Goal: Transaction & Acquisition: Purchase product/service

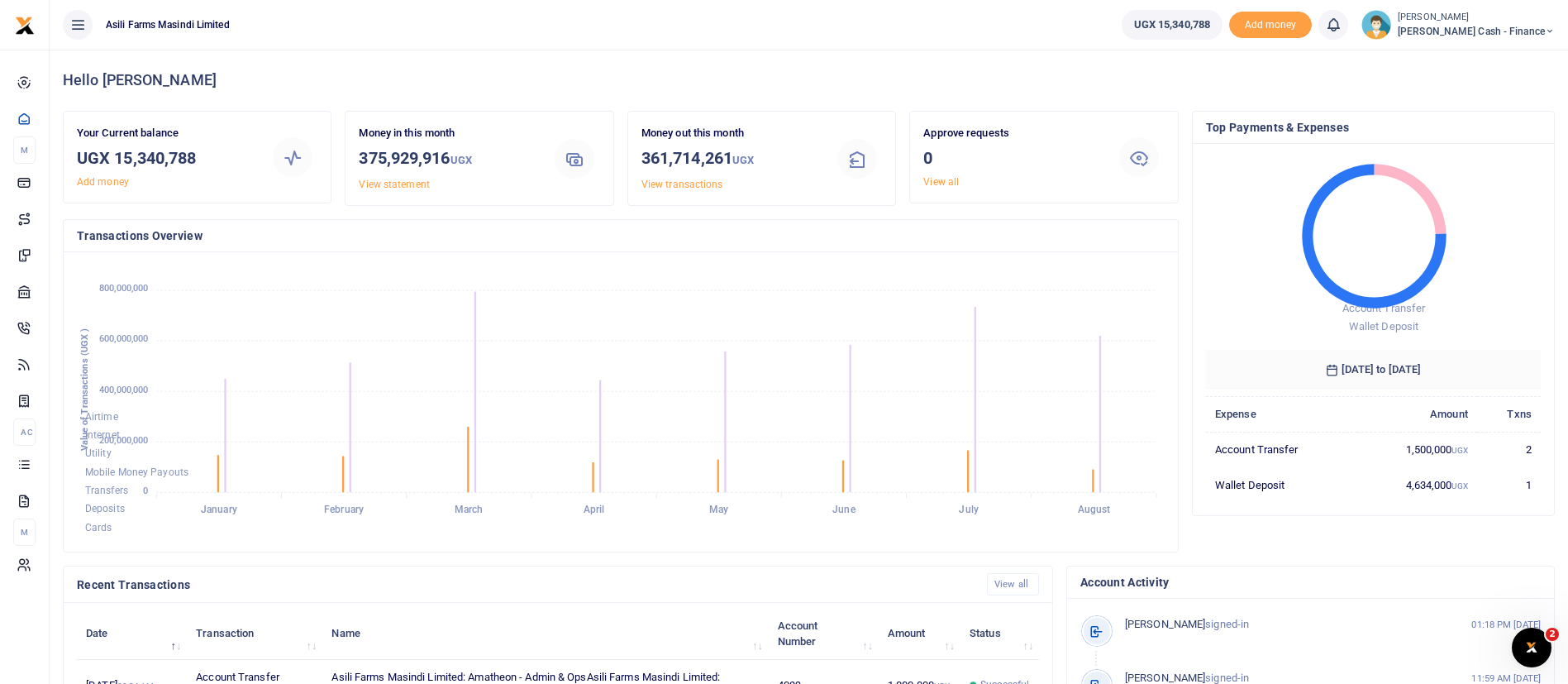
click at [1489, 35] on span "[PERSON_NAME] Cash - Finance" at bounding box center [1476, 31] width 157 height 15
click at [1480, 59] on link "Switch accounts" at bounding box center [1437, 60] width 130 height 23
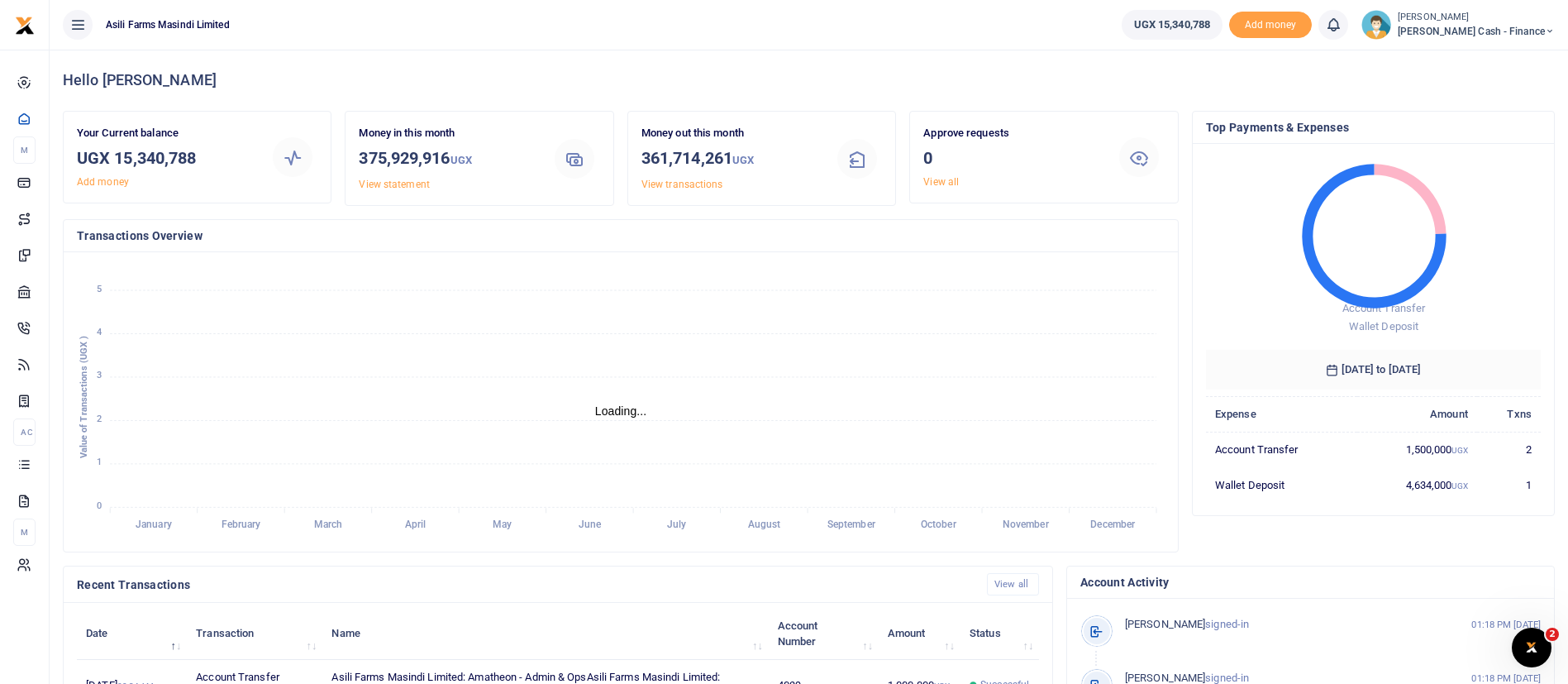
scroll to position [450, 0]
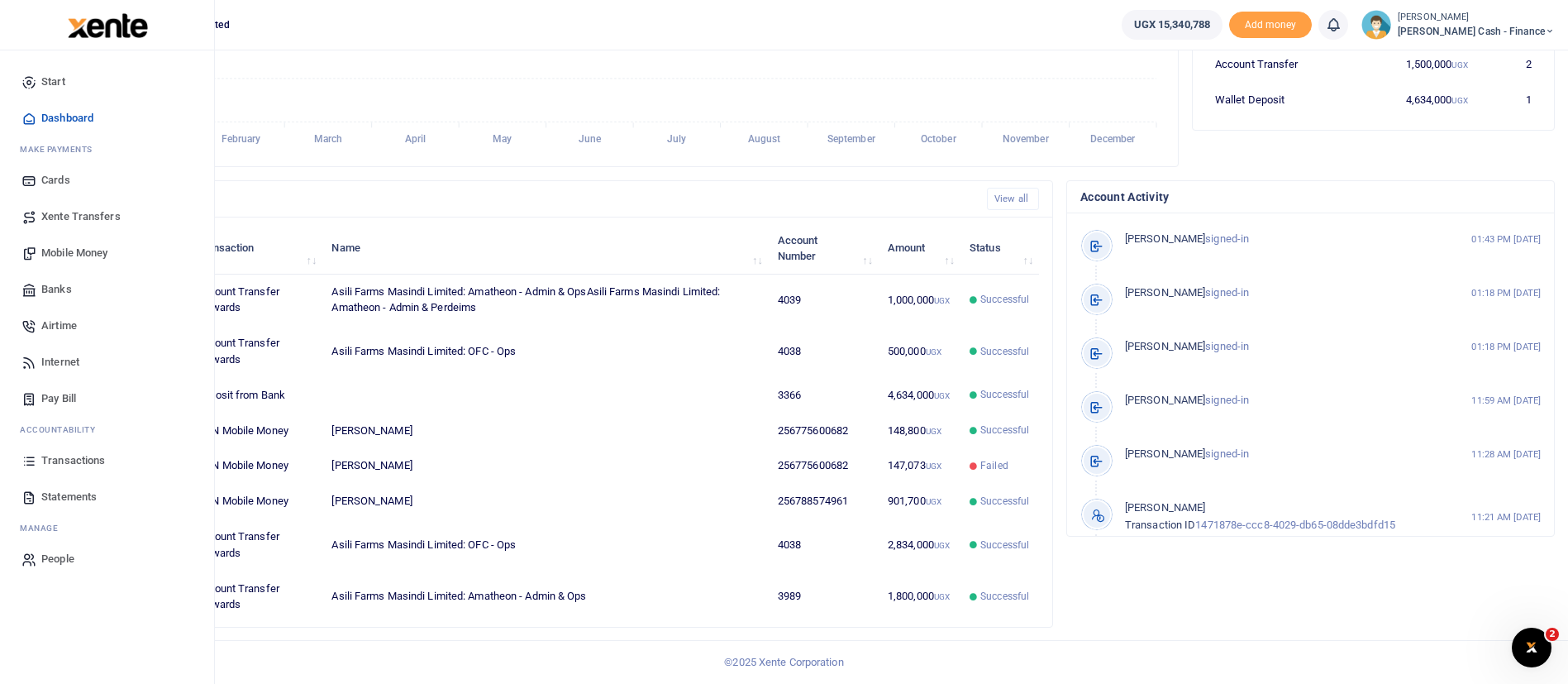
click at [99, 214] on span "Xente Transfers" at bounding box center [81, 216] width 80 height 17
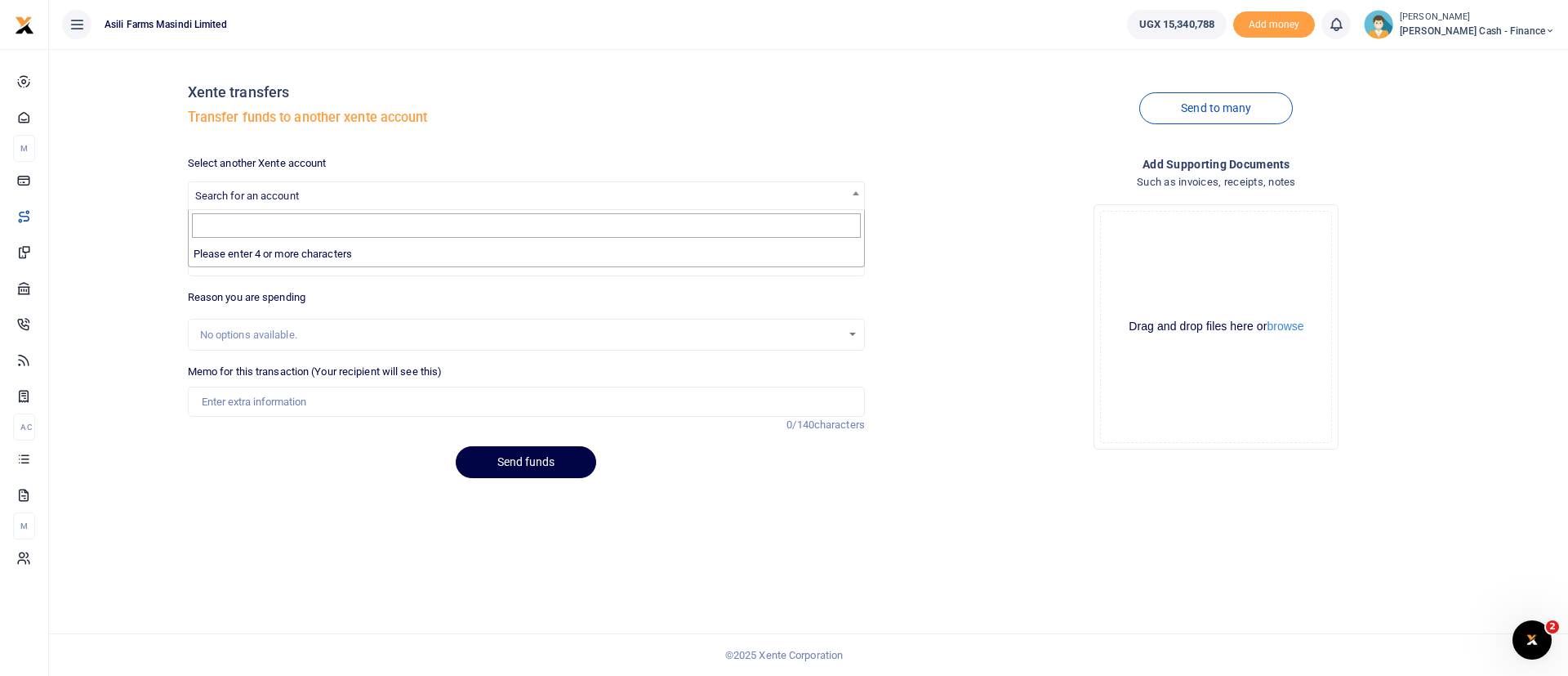
click at [289, 192] on span "Search for an account" at bounding box center [247, 195] width 104 height 13
type input "p"
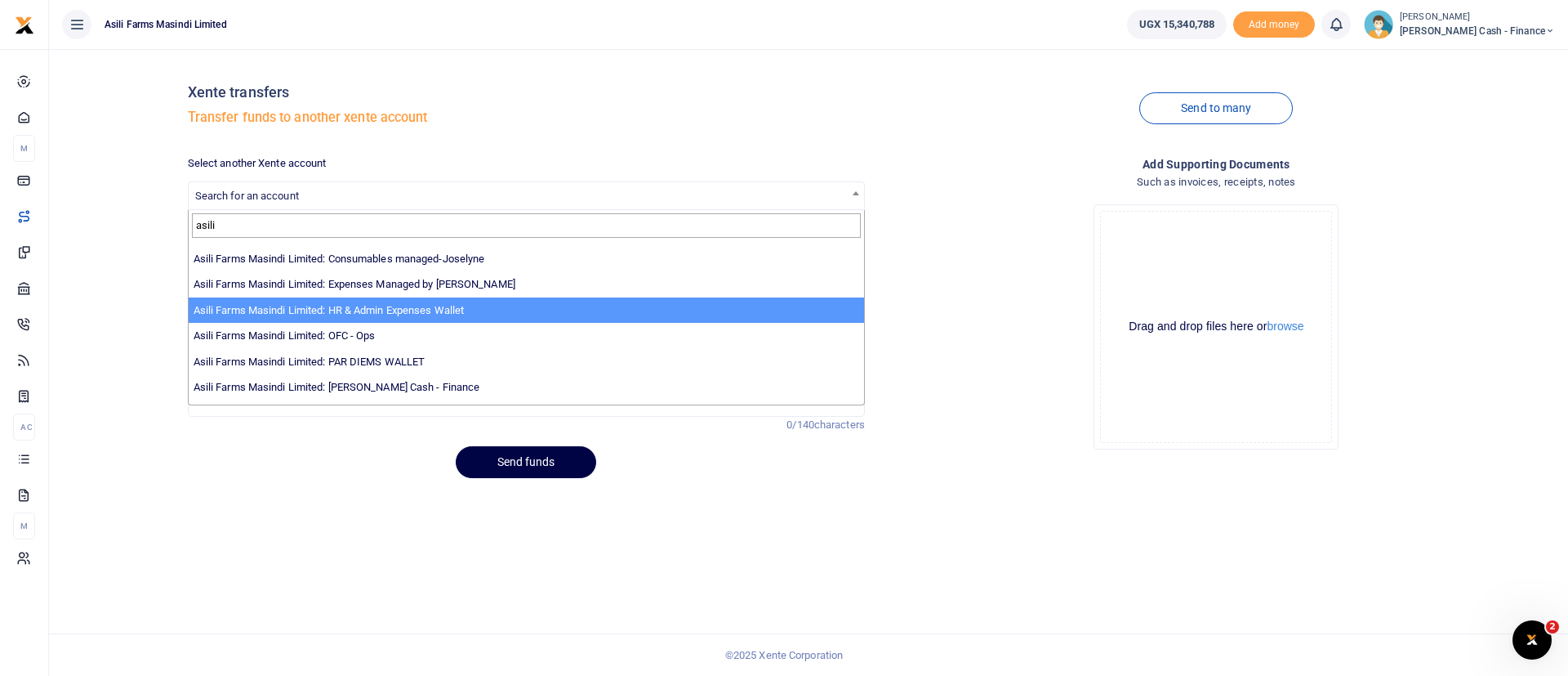
scroll to position [119, 0]
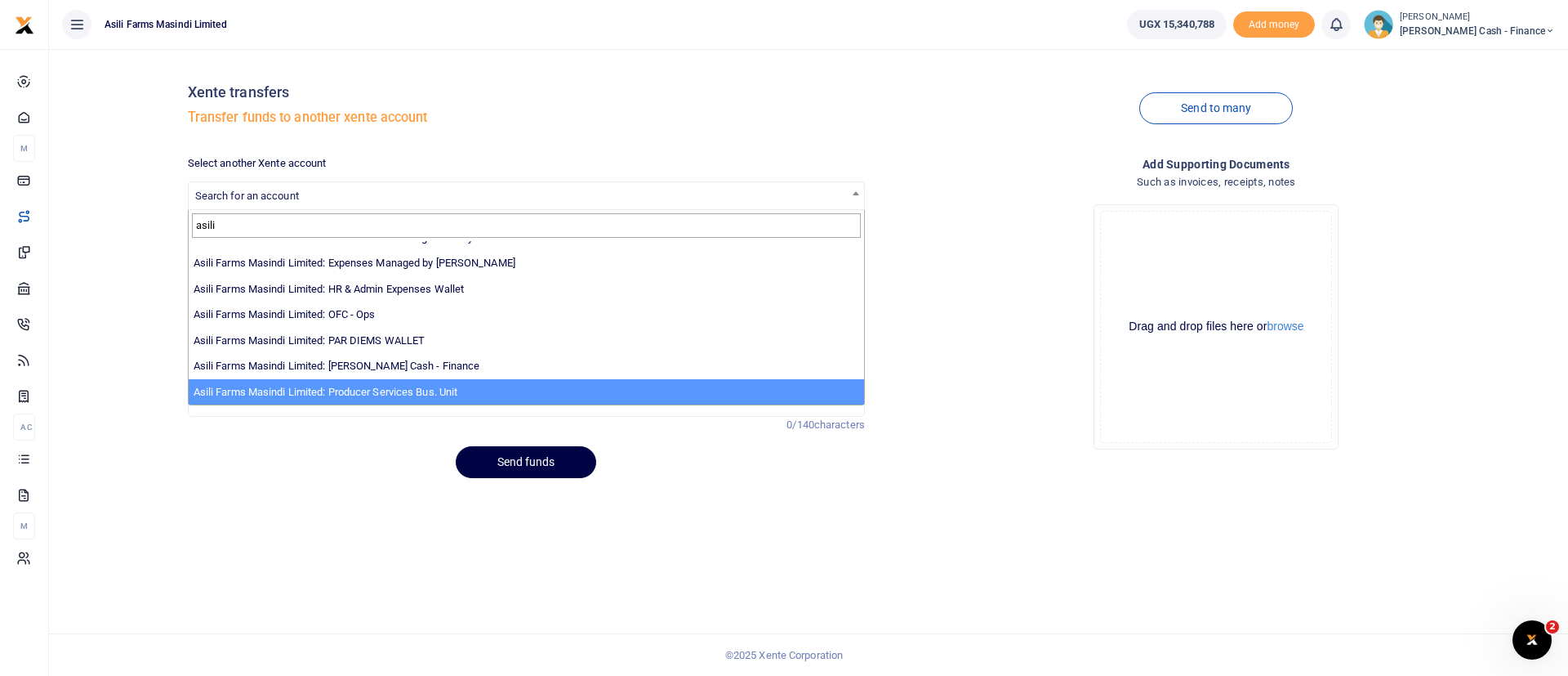
type input "asili"
select select "3365"
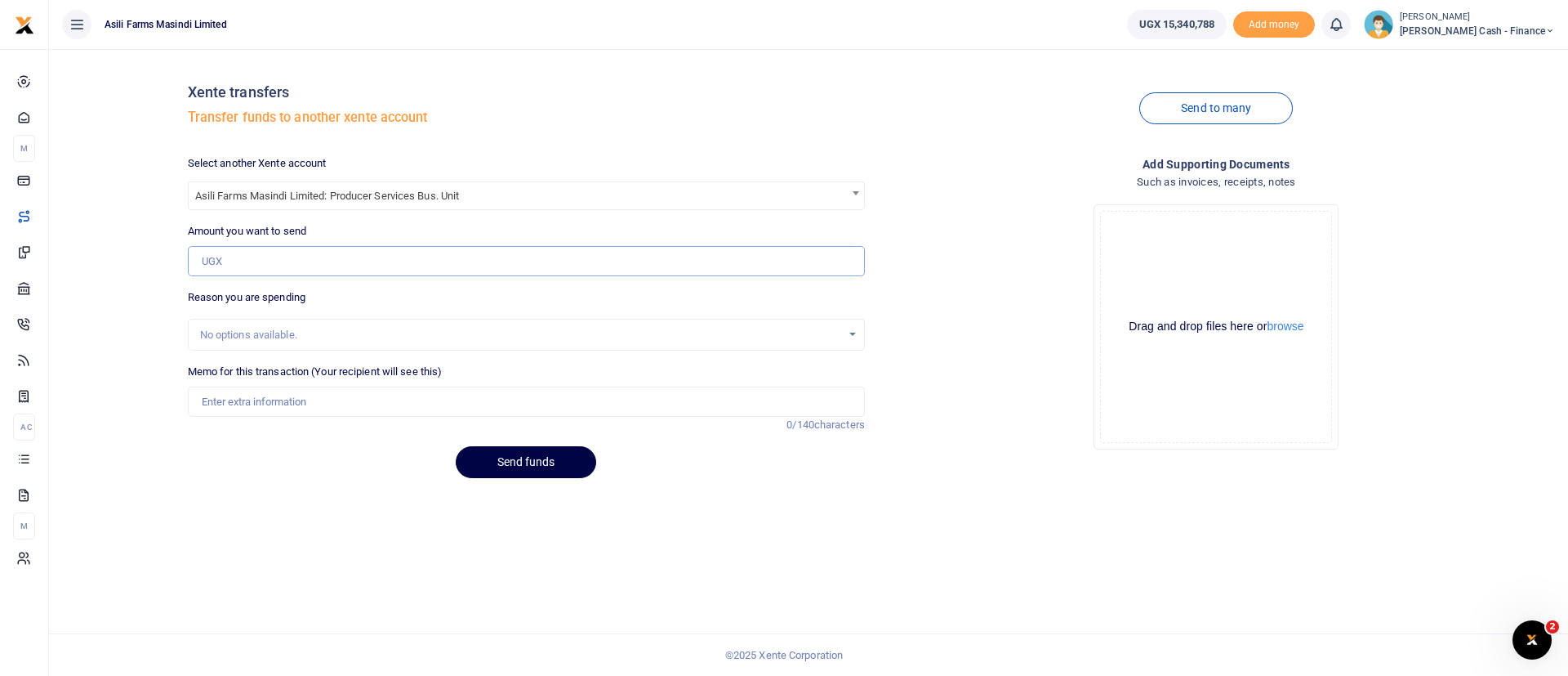
click at [271, 253] on input "Amount you want to send" at bounding box center [526, 262] width 677 height 31
type input "10,000,000"
click at [274, 400] on input "Memo for this transaction (Your recipient will see this)" at bounding box center [526, 402] width 677 height 31
type input "Funds transfer to PSBU from farmer deposits"
click at [730, 540] on div "Xente transfers Transfer funds to another xente account Send to many Select ano…" at bounding box center [809, 363] width 1519 height 627
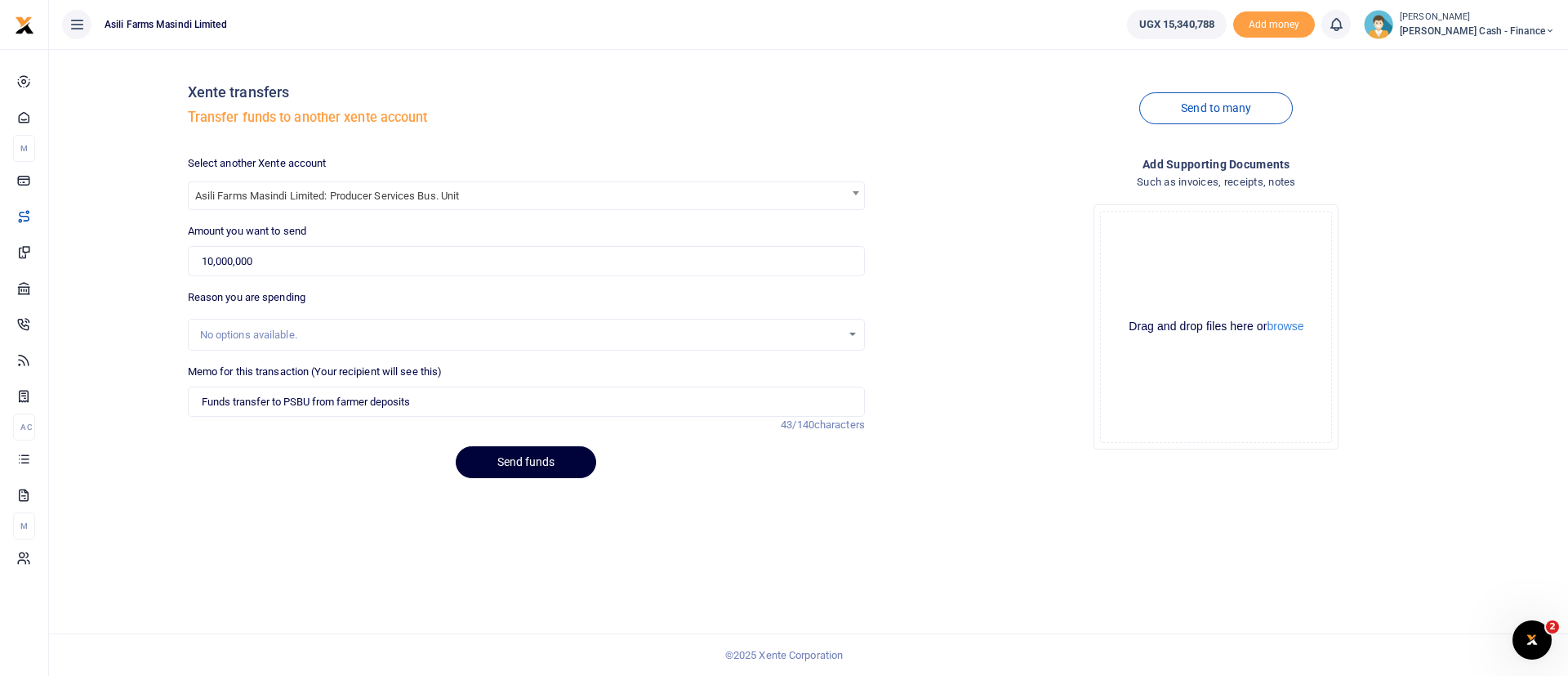
click at [523, 461] on button "Send funds" at bounding box center [526, 462] width 140 height 32
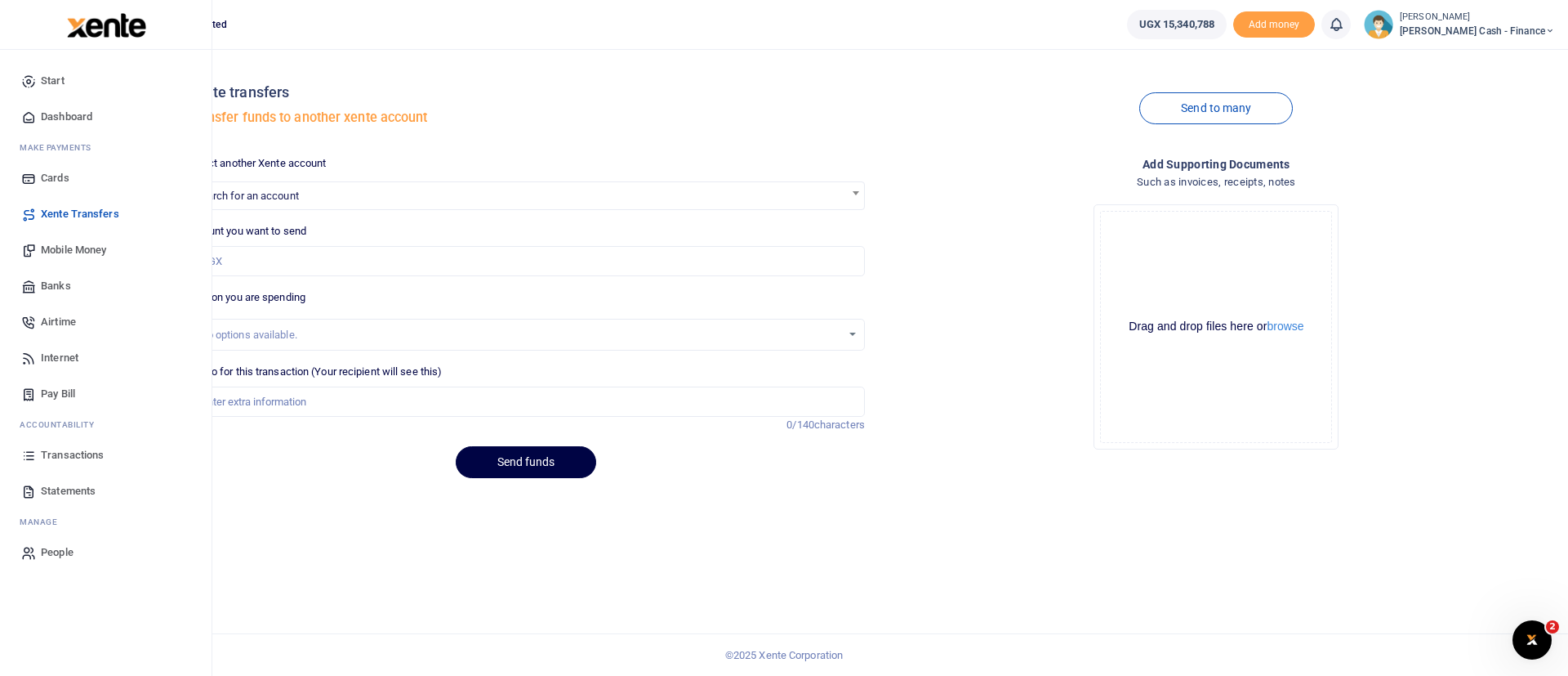
click at [119, 34] on img at bounding box center [107, 25] width 79 height 24
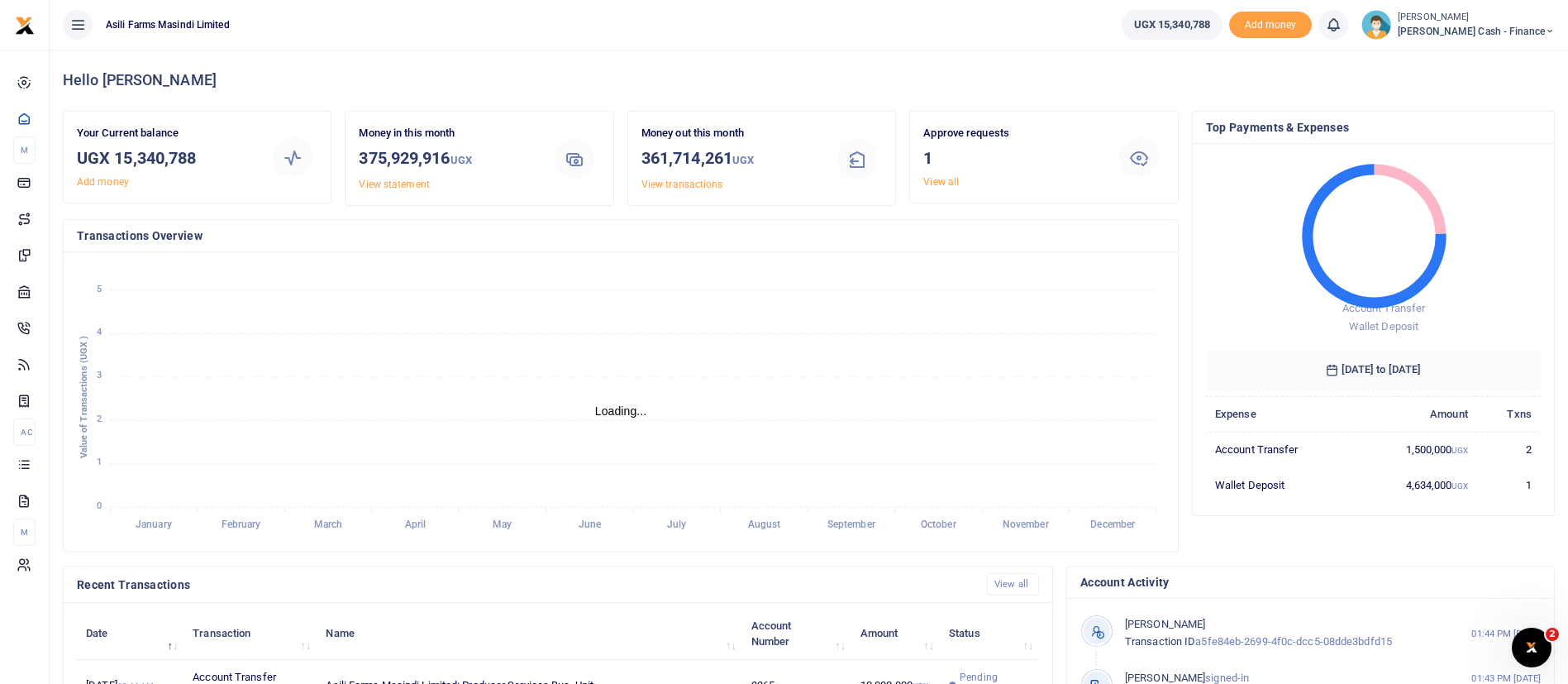
scroll to position [450, 0]
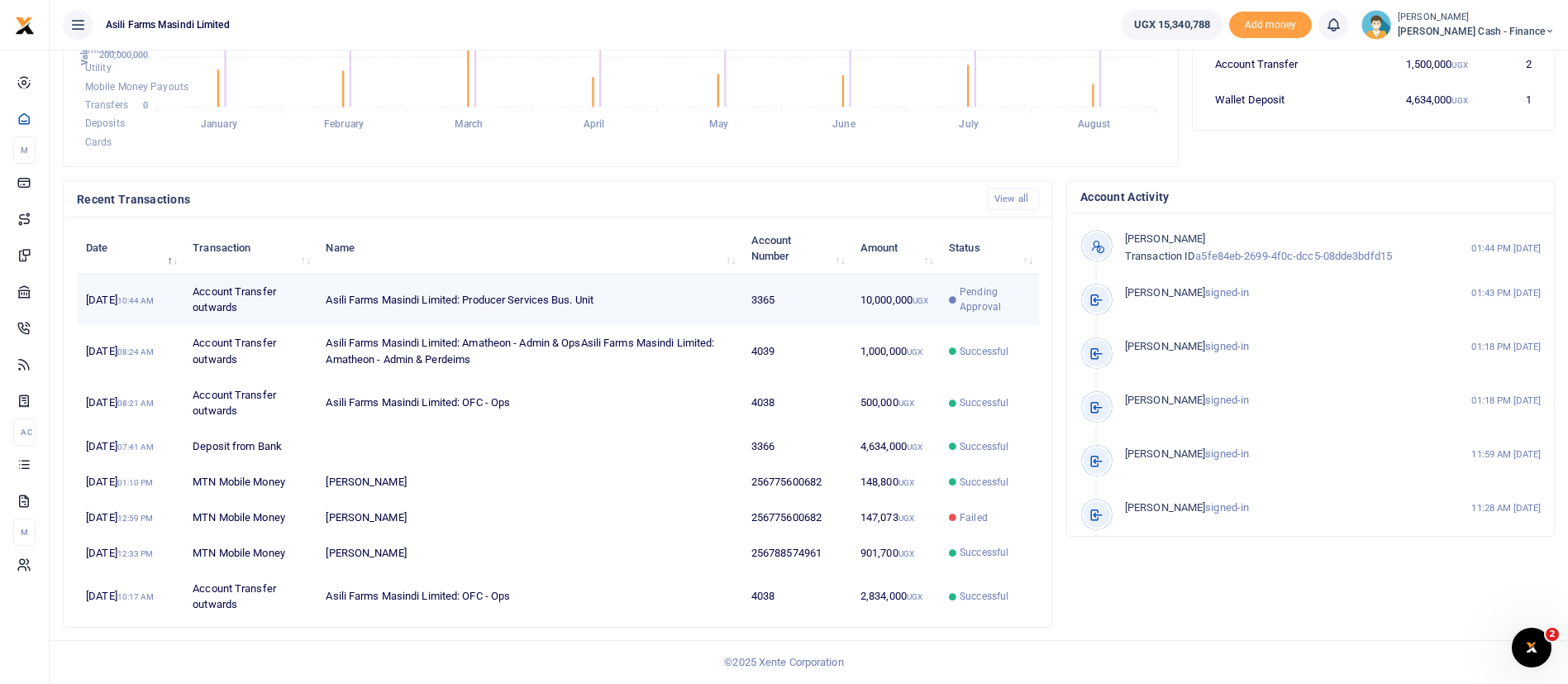
click at [497, 274] on td "Asili Farms Masindi Limited: Producer Services Bus. Unit" at bounding box center [529, 300] width 425 height 52
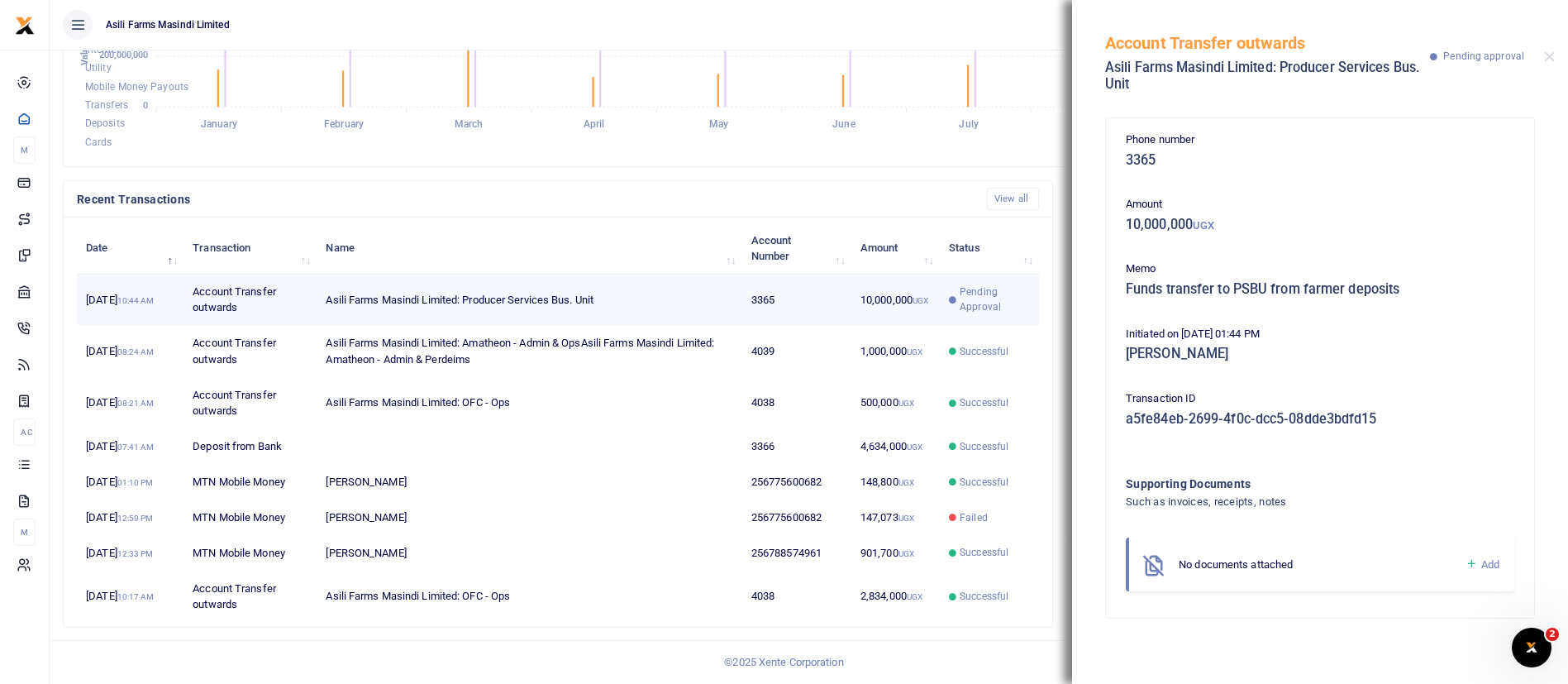
click at [497, 274] on td "Asili Farms Masindi Limited: Producer Services Bus. Unit" at bounding box center [529, 300] width 425 height 52
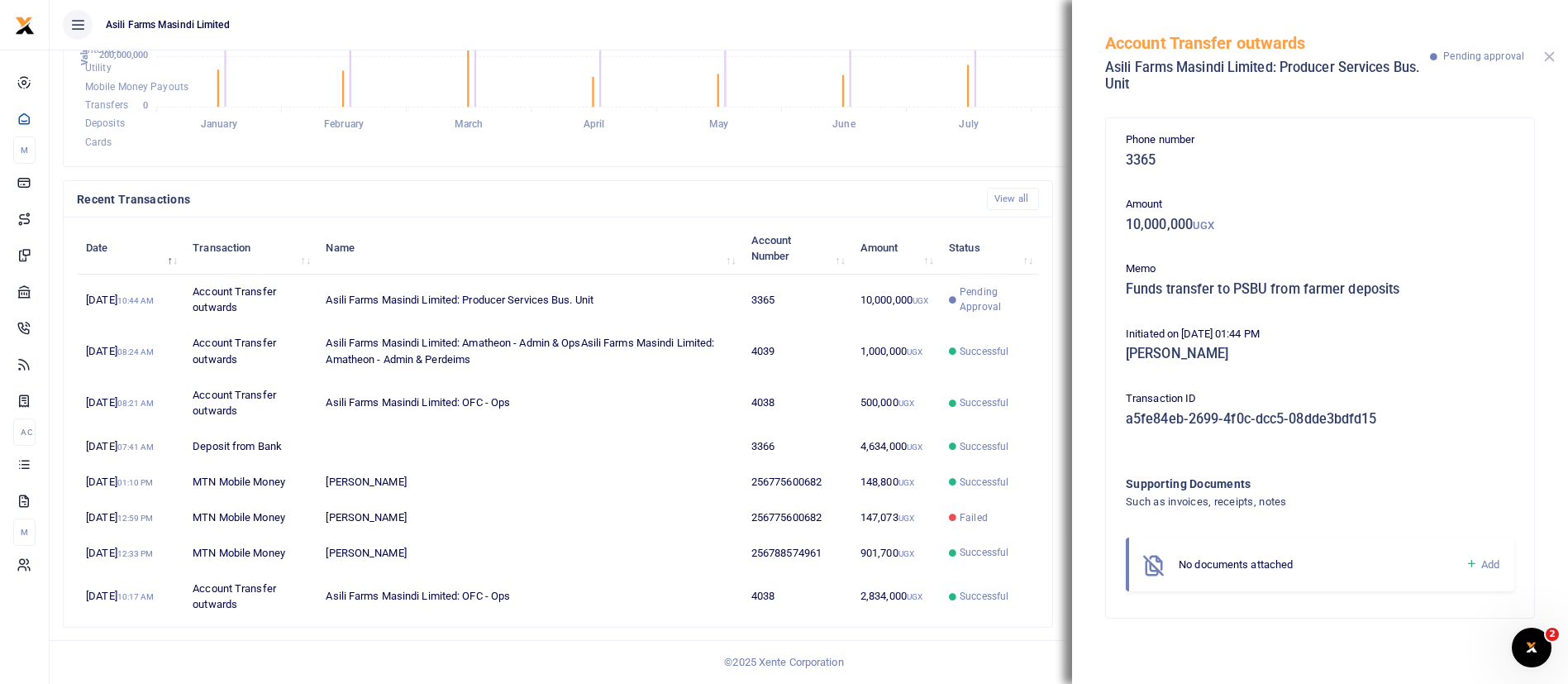
click at [1549, 55] on button "Close" at bounding box center [1550, 56] width 11 height 11
